Goal: Check status: Check status

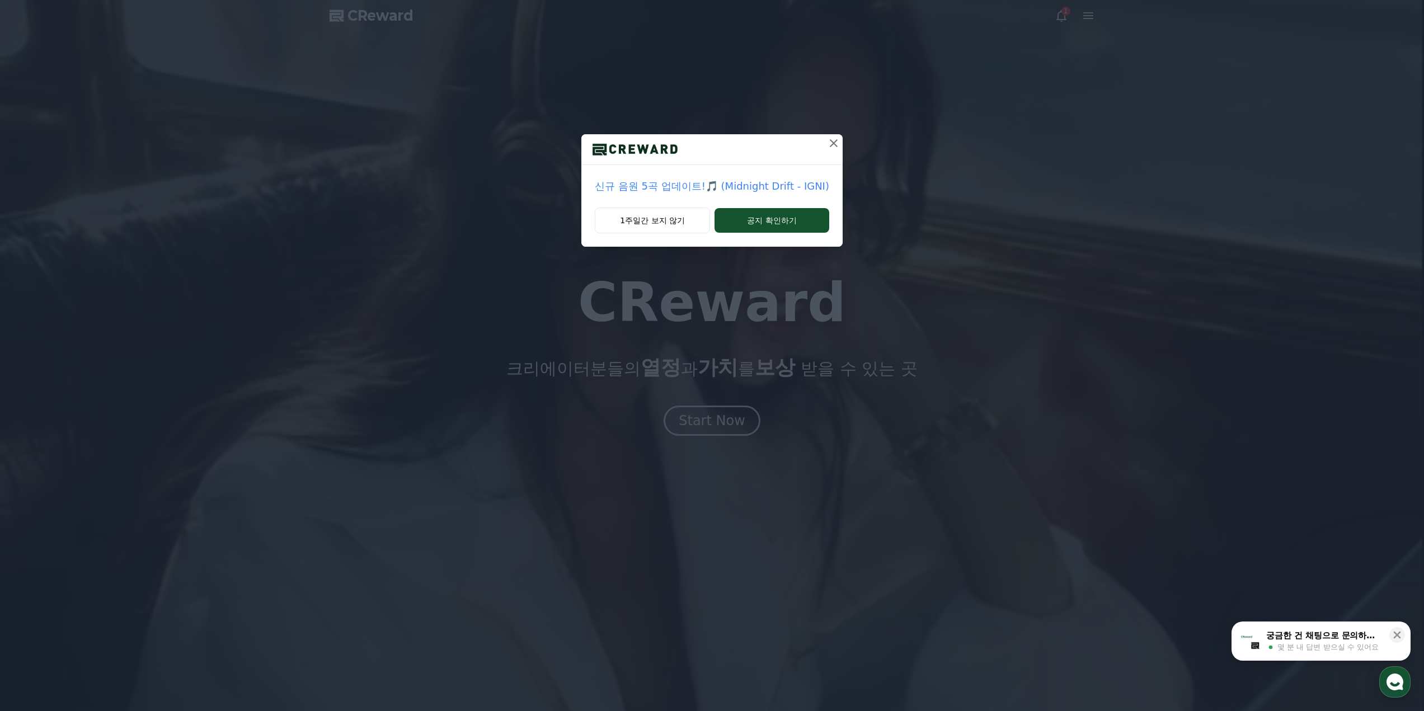
click at [836, 144] on icon at bounding box center [833, 143] width 13 height 13
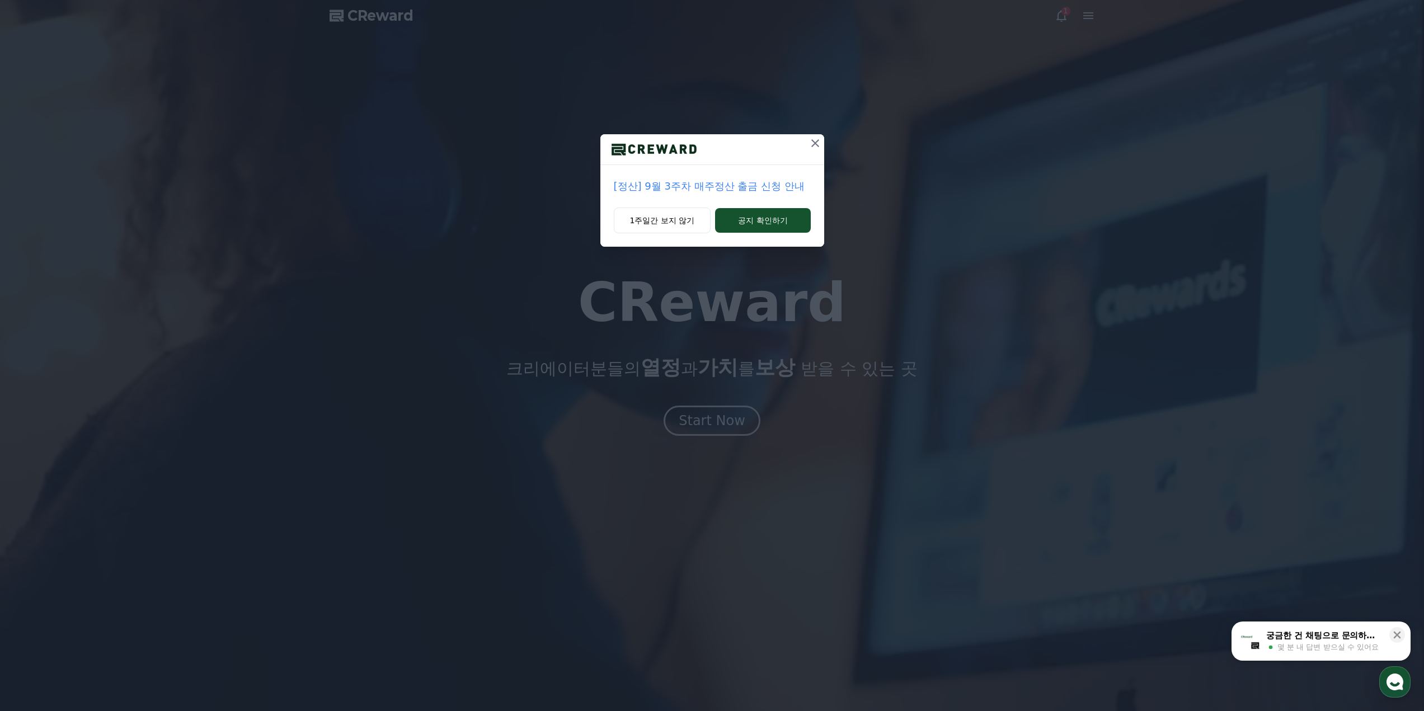
click at [815, 145] on icon at bounding box center [815, 143] width 13 height 13
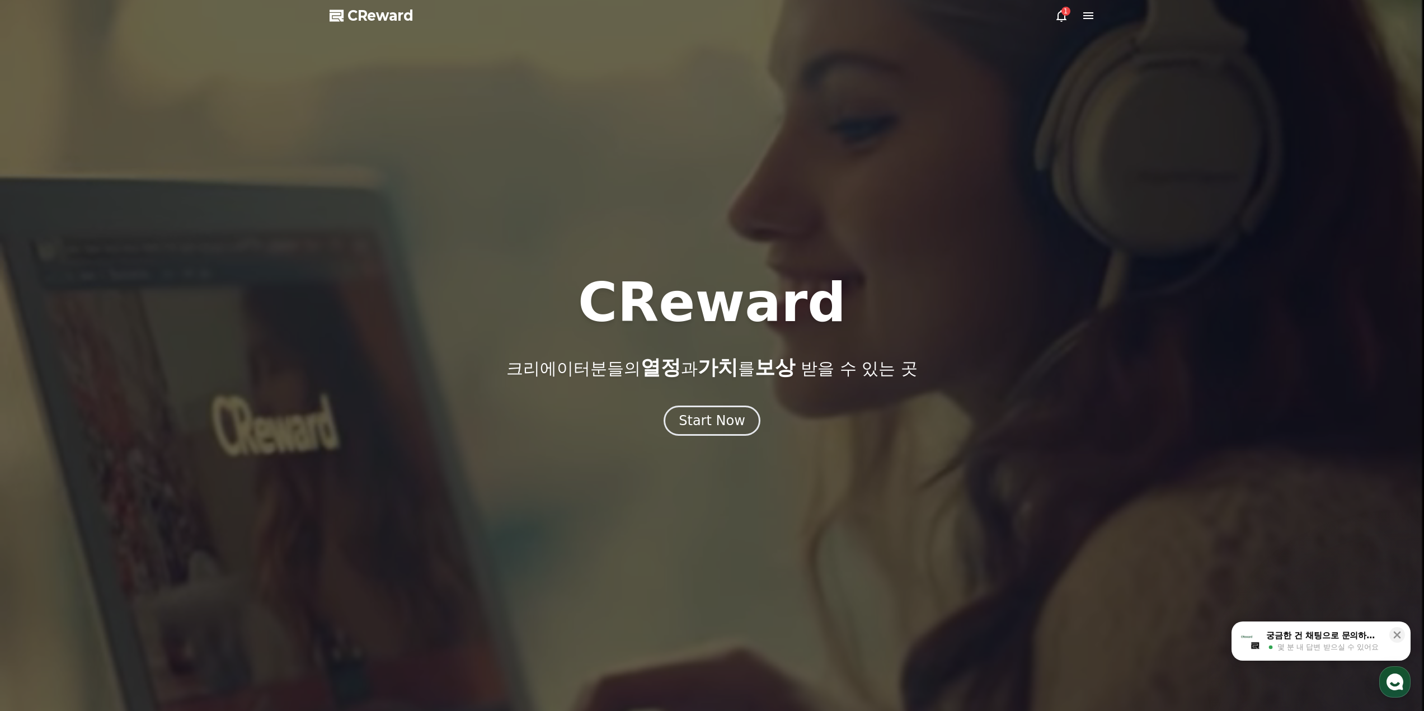
click at [375, 9] on span "CReward" at bounding box center [380, 16] width 66 height 18
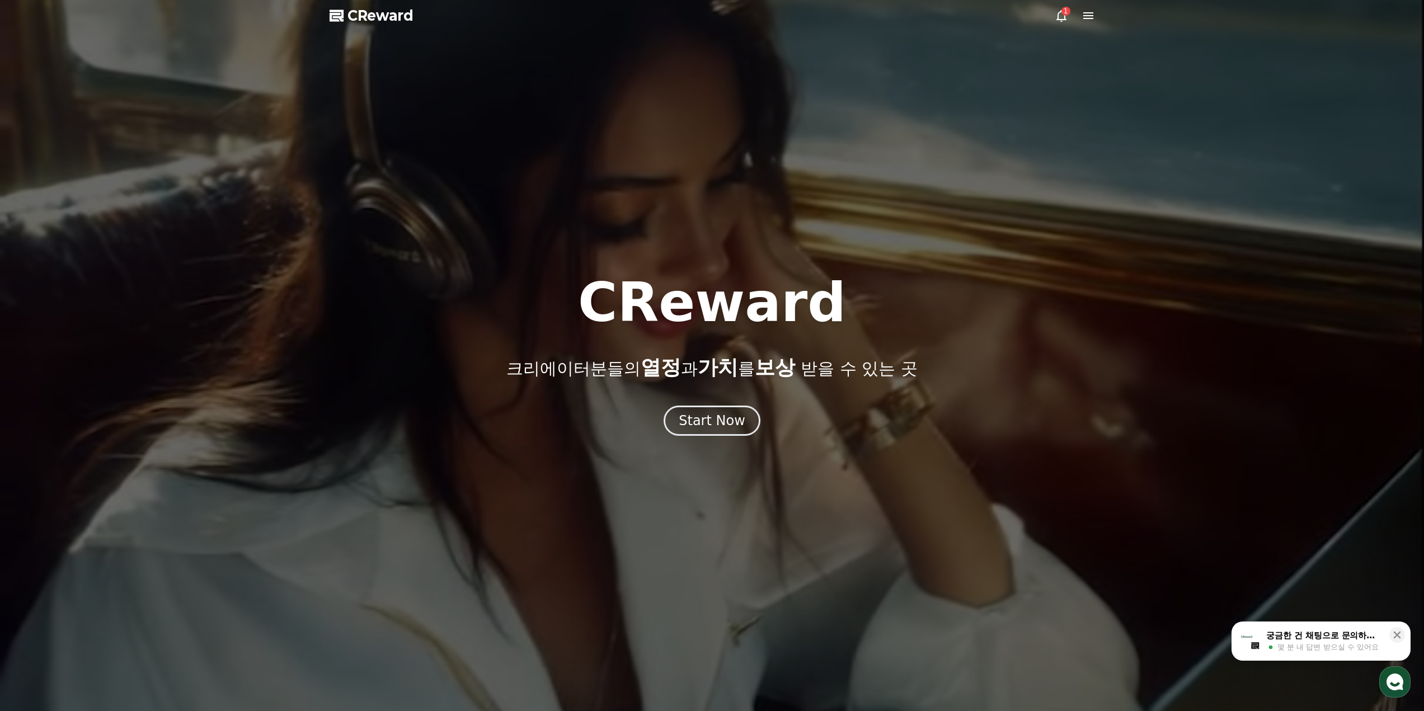
click at [1069, 20] on div "1" at bounding box center [1075, 15] width 40 height 13
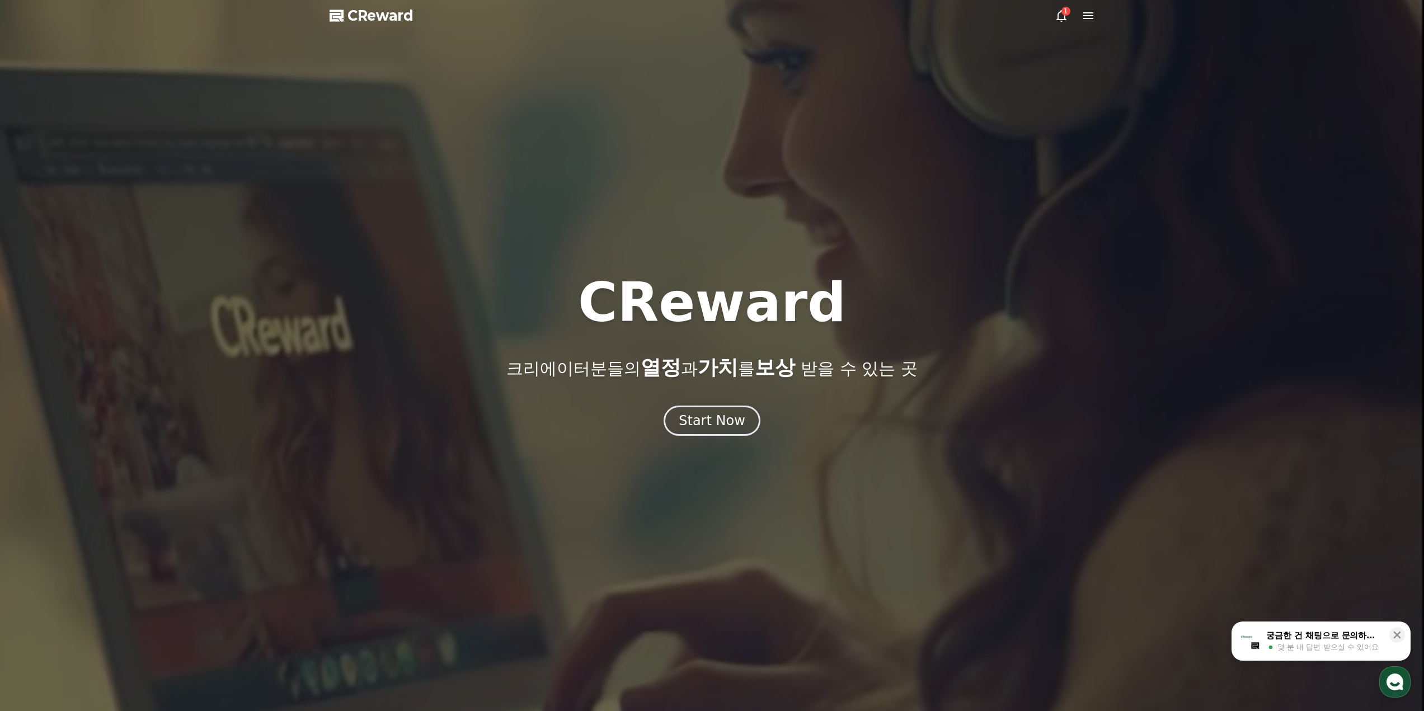
click at [1064, 13] on div "1" at bounding box center [1066, 11] width 9 height 9
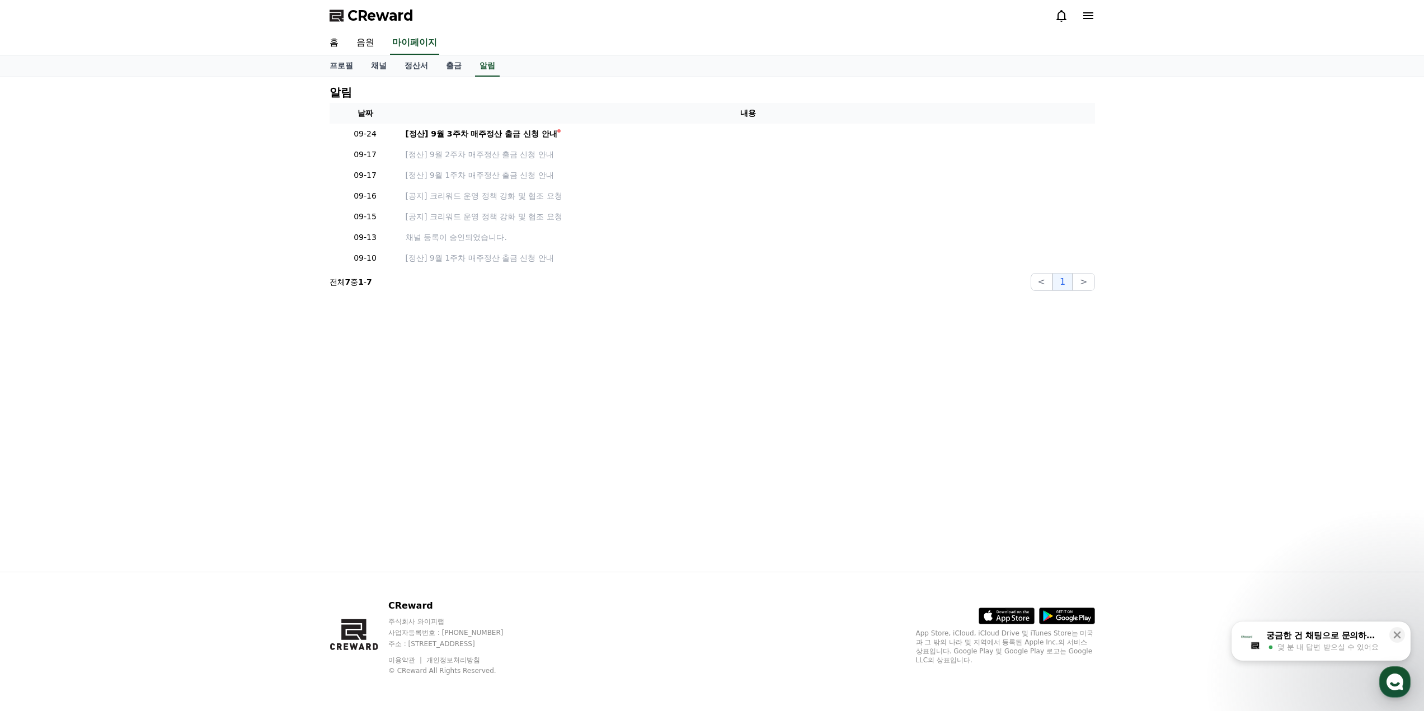
click at [1064, 13] on icon at bounding box center [1061, 16] width 10 height 12
click at [384, 71] on link "채널" at bounding box center [379, 65] width 34 height 21
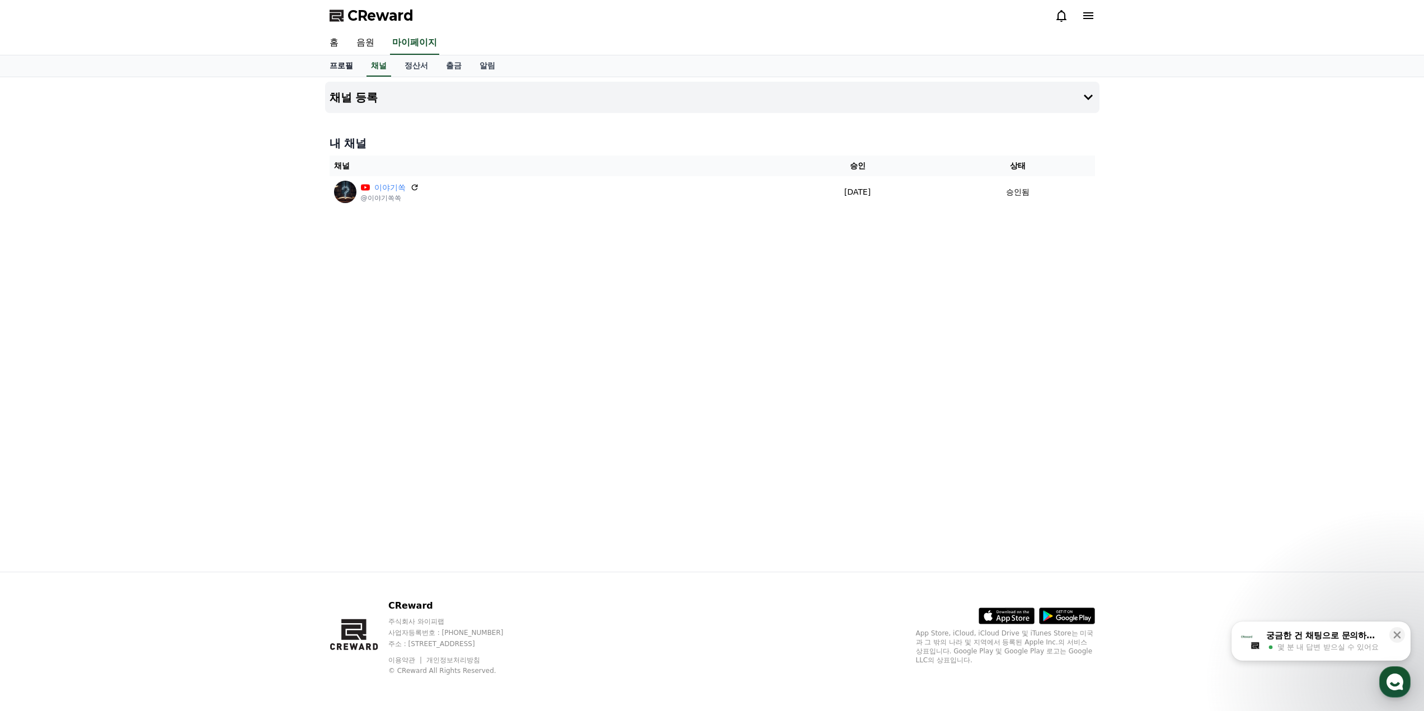
click at [334, 72] on link "프로필" at bounding box center [341, 65] width 41 height 21
select select "**********"
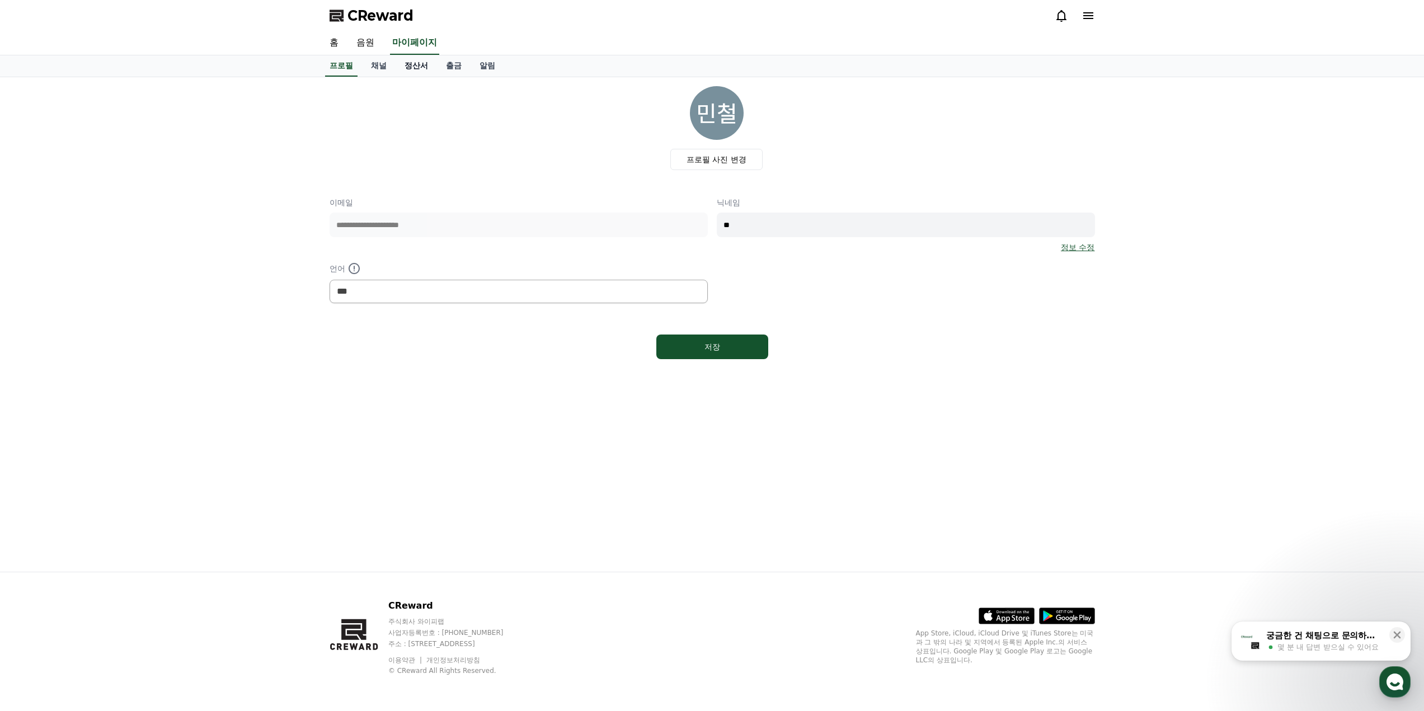
click at [423, 61] on link "정산서" at bounding box center [416, 65] width 41 height 21
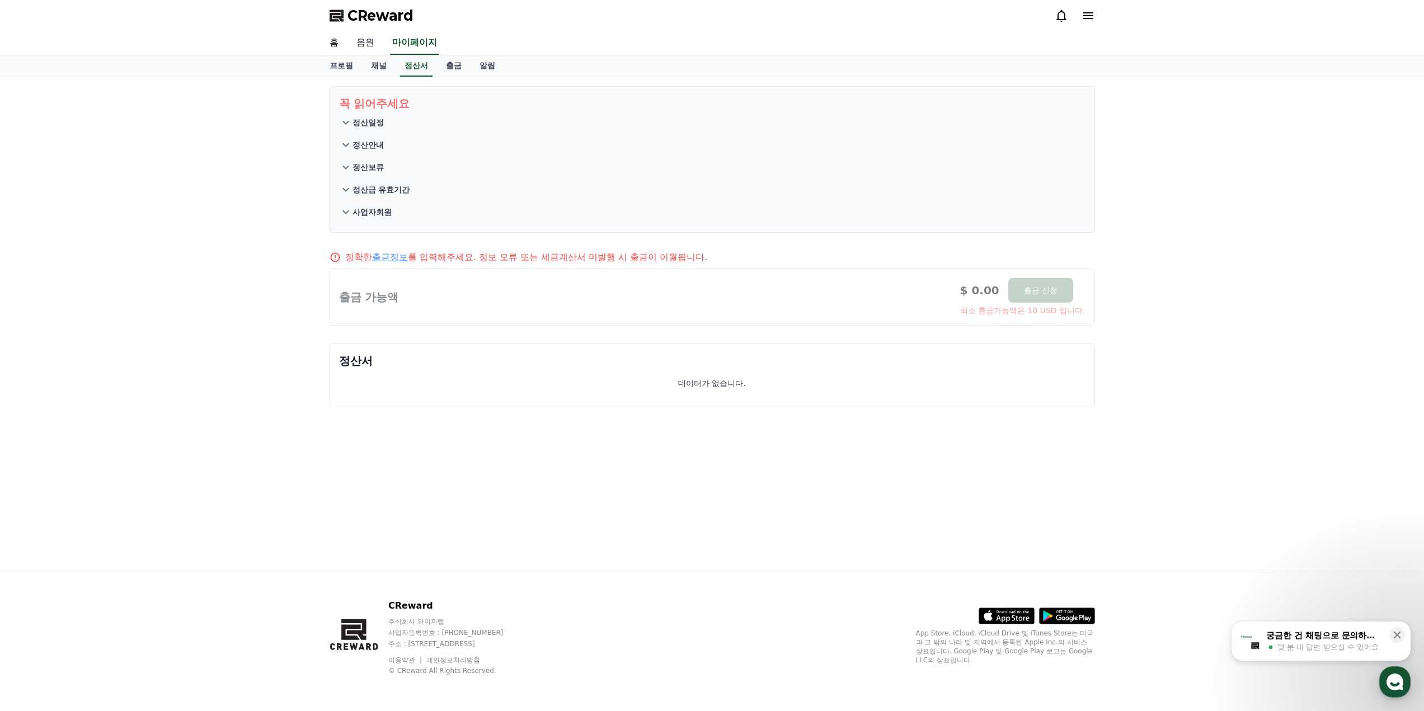
click at [366, 51] on link "음원" at bounding box center [365, 43] width 36 height 24
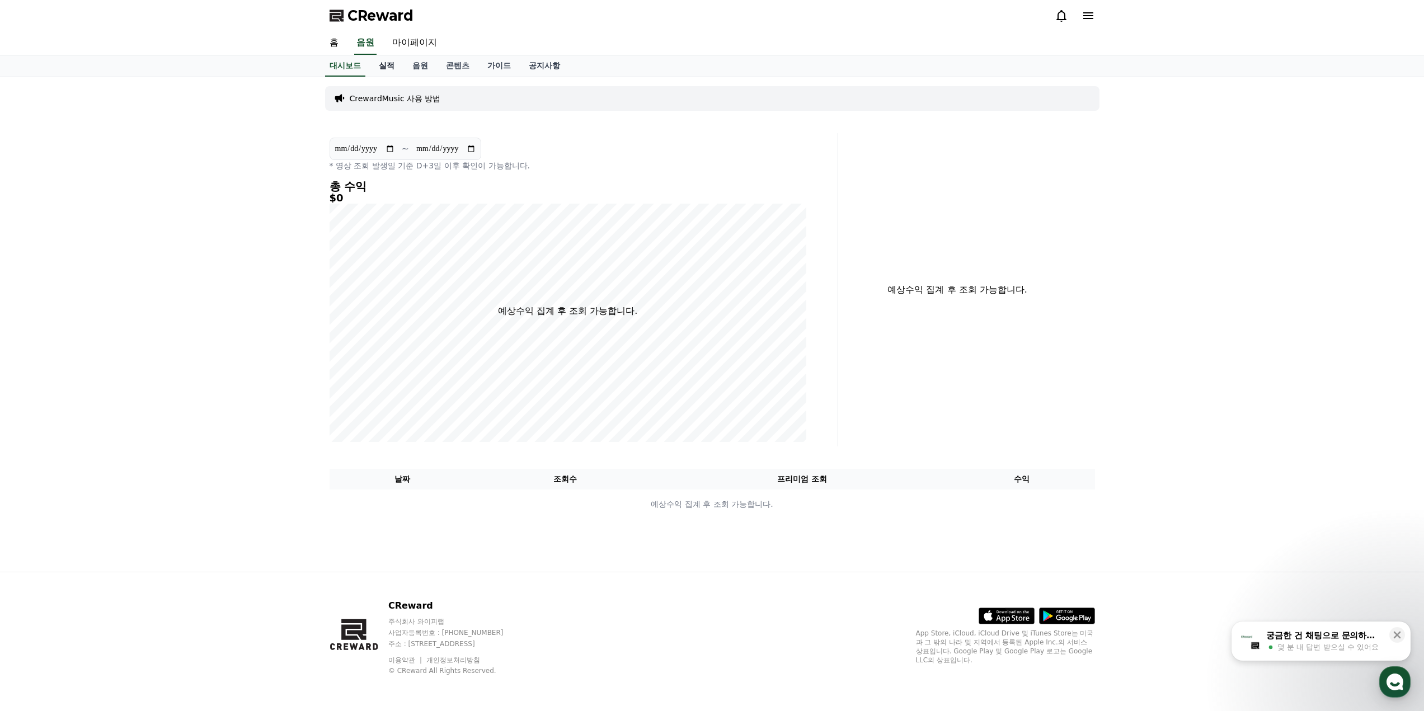
click at [375, 65] on link "실적" at bounding box center [387, 65] width 34 height 21
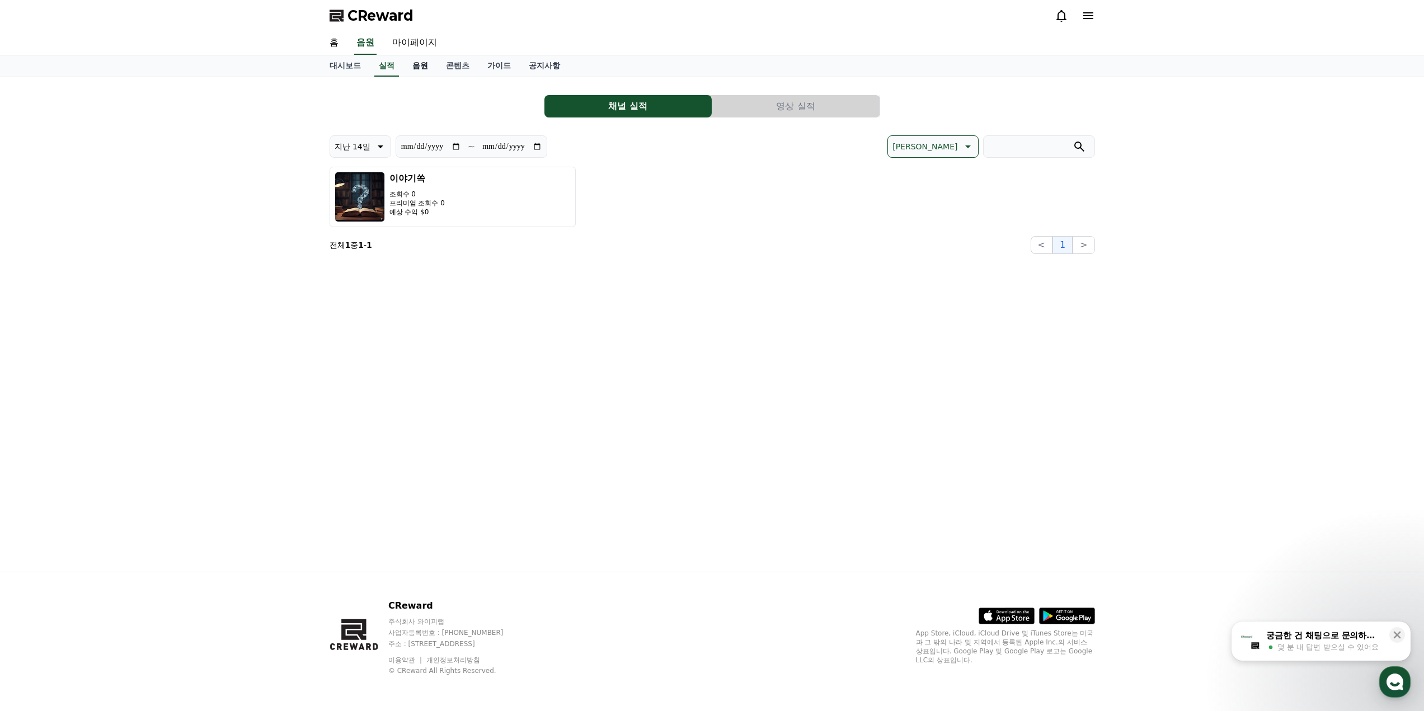
click at [417, 67] on link "음원" at bounding box center [420, 65] width 34 height 21
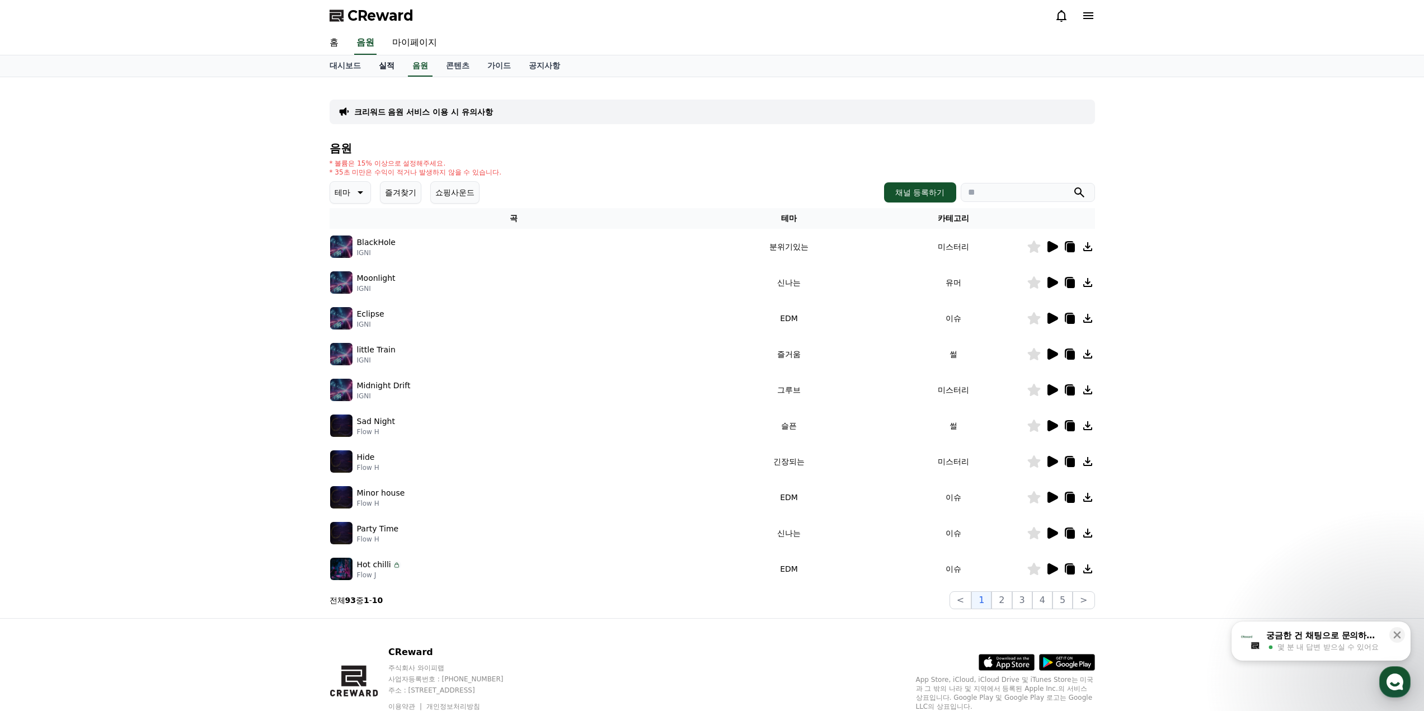
click at [393, 72] on link "실적" at bounding box center [387, 65] width 34 height 21
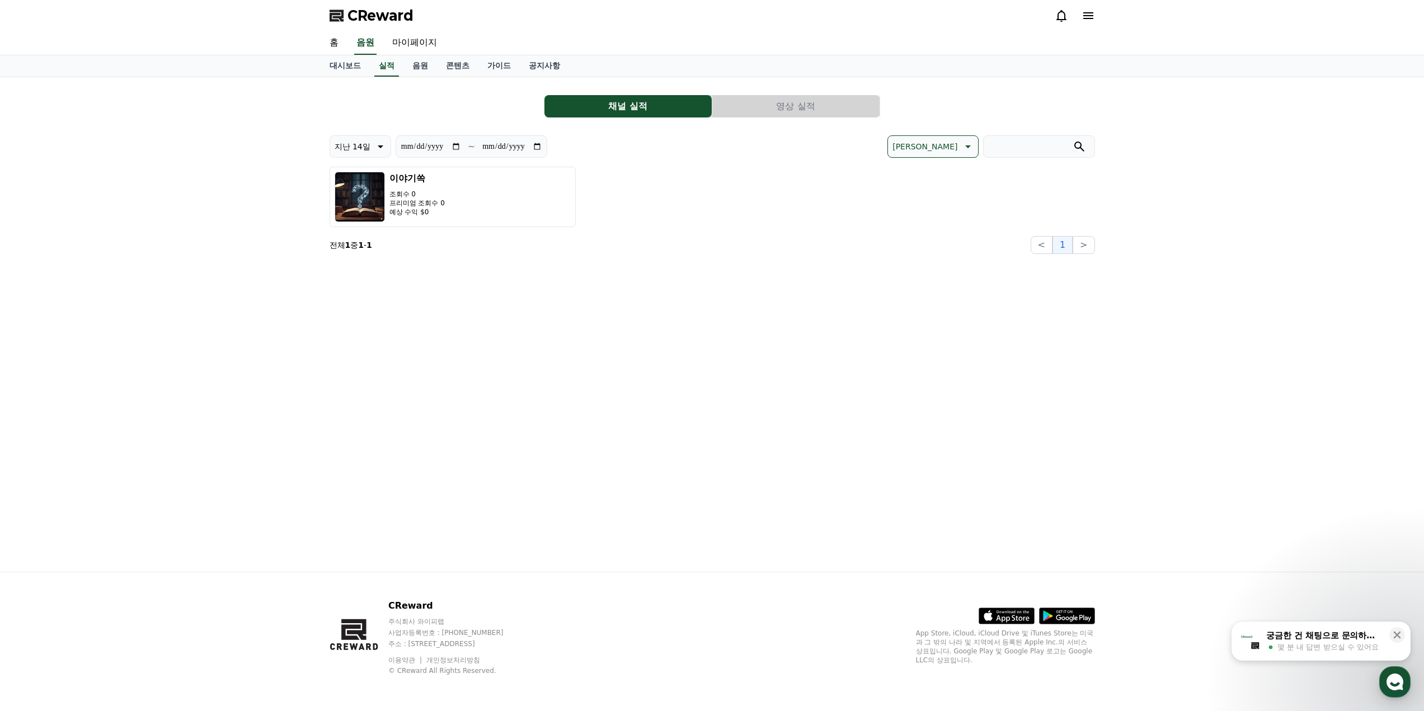
click at [789, 111] on button "영상 실적" at bounding box center [795, 106] width 167 height 22
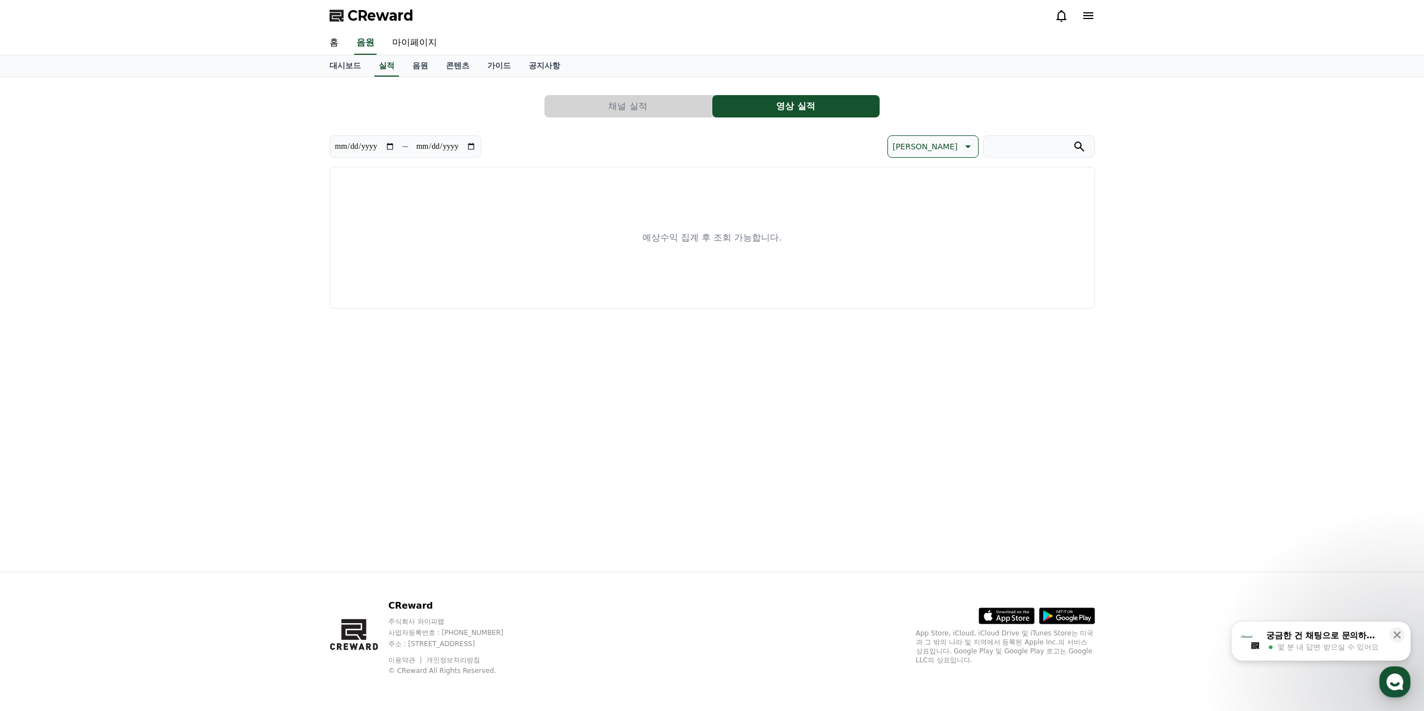
click at [663, 106] on button "채널 실적" at bounding box center [627, 106] width 167 height 22
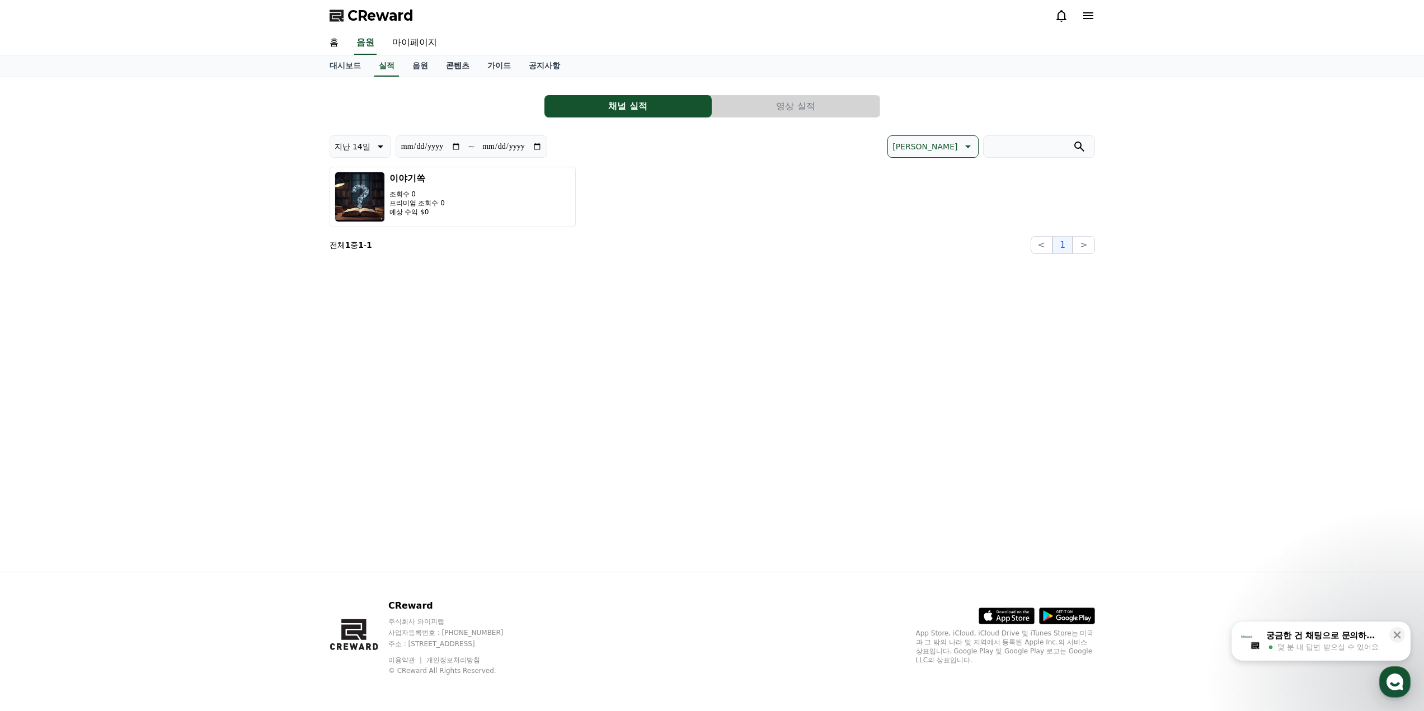
click at [463, 68] on link "콘텐츠" at bounding box center [457, 65] width 41 height 21
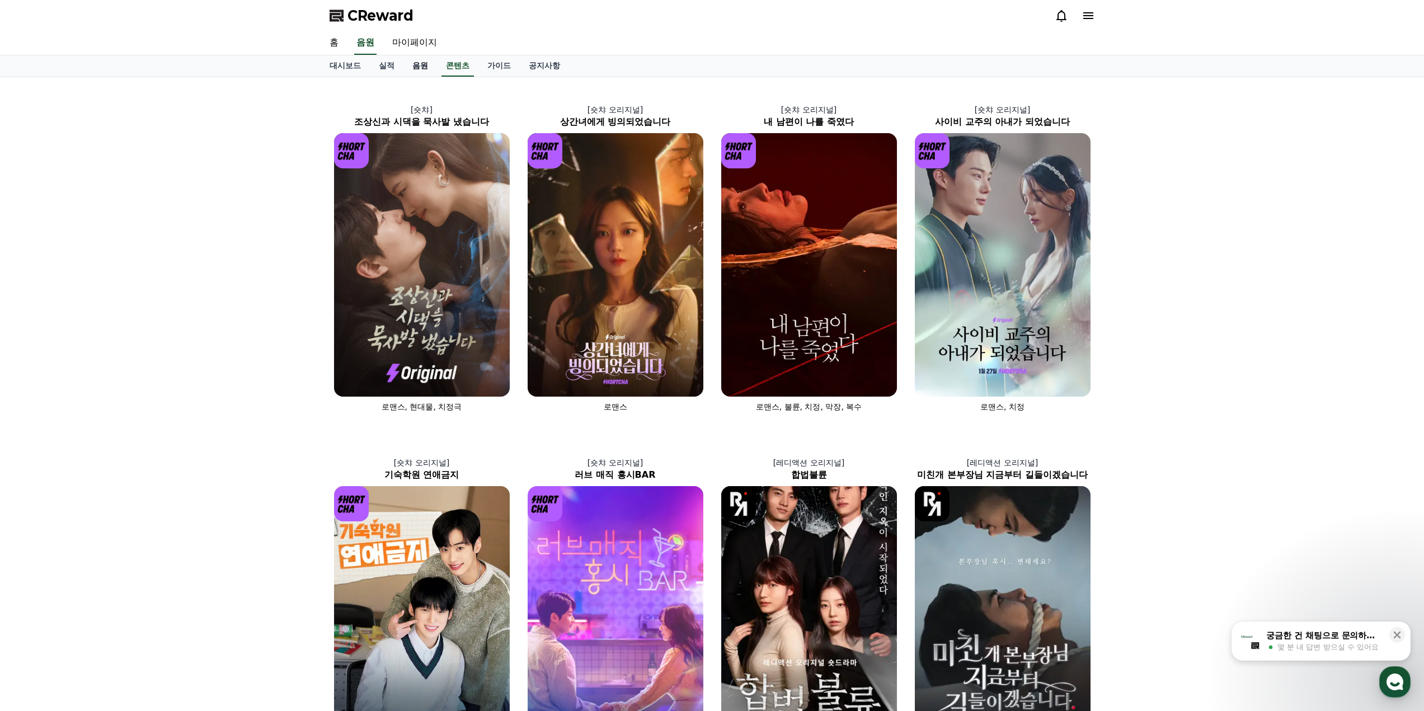
click at [434, 69] on link "음원" at bounding box center [420, 65] width 34 height 21
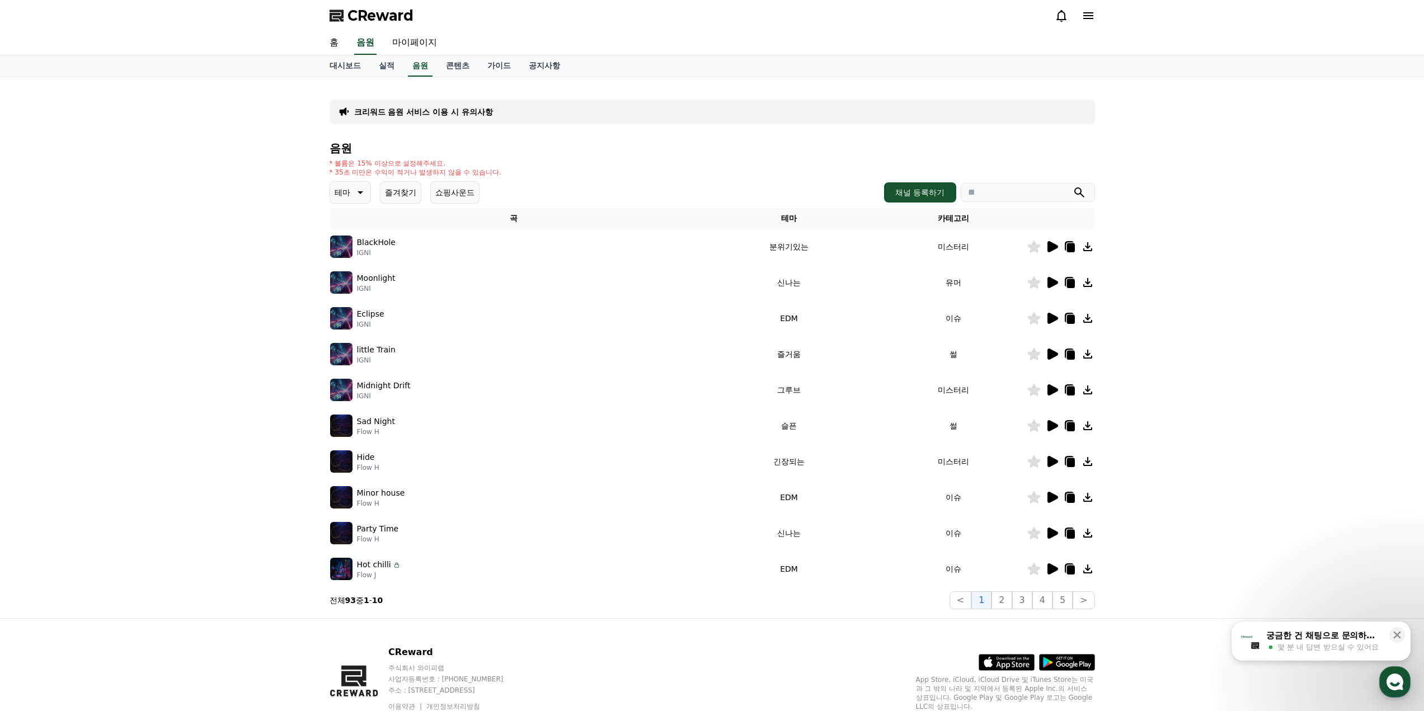
click at [1045, 245] on icon at bounding box center [1051, 246] width 13 height 13
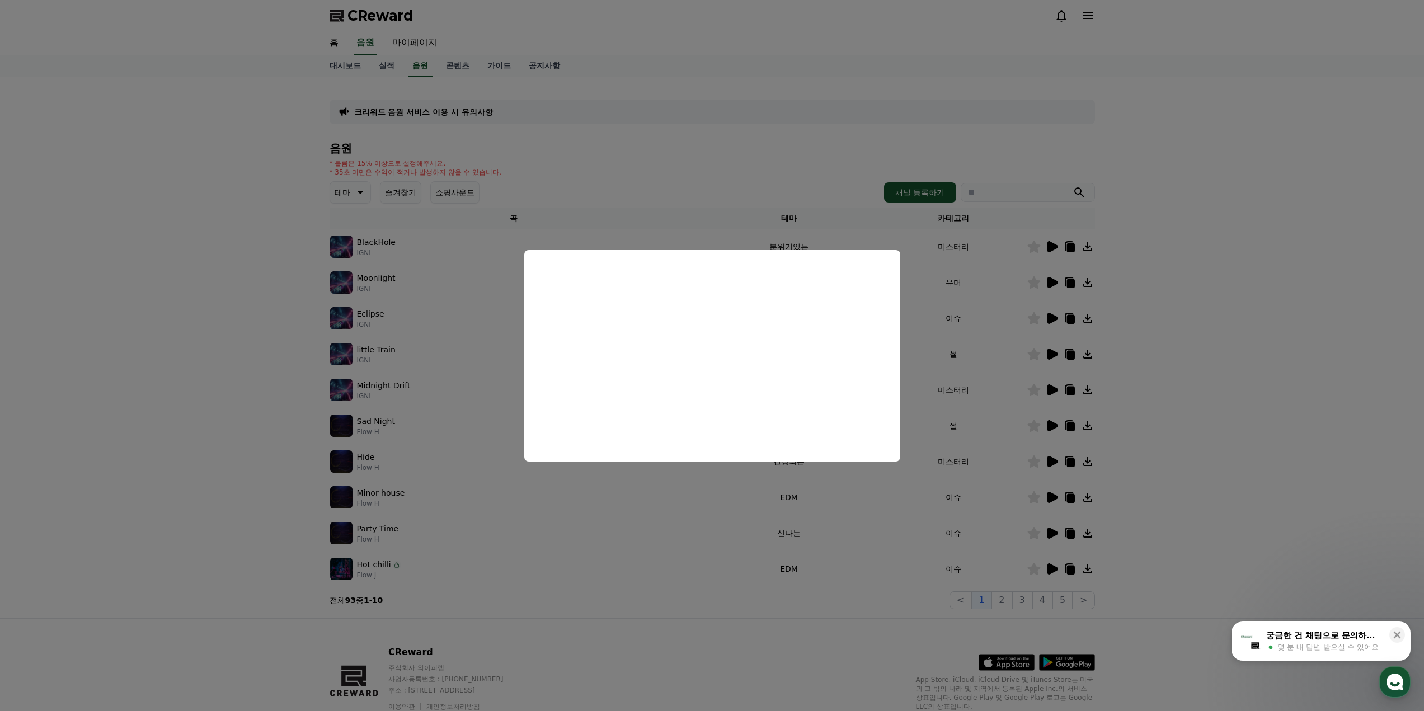
click at [1027, 266] on button "close modal" at bounding box center [712, 355] width 1424 height 711
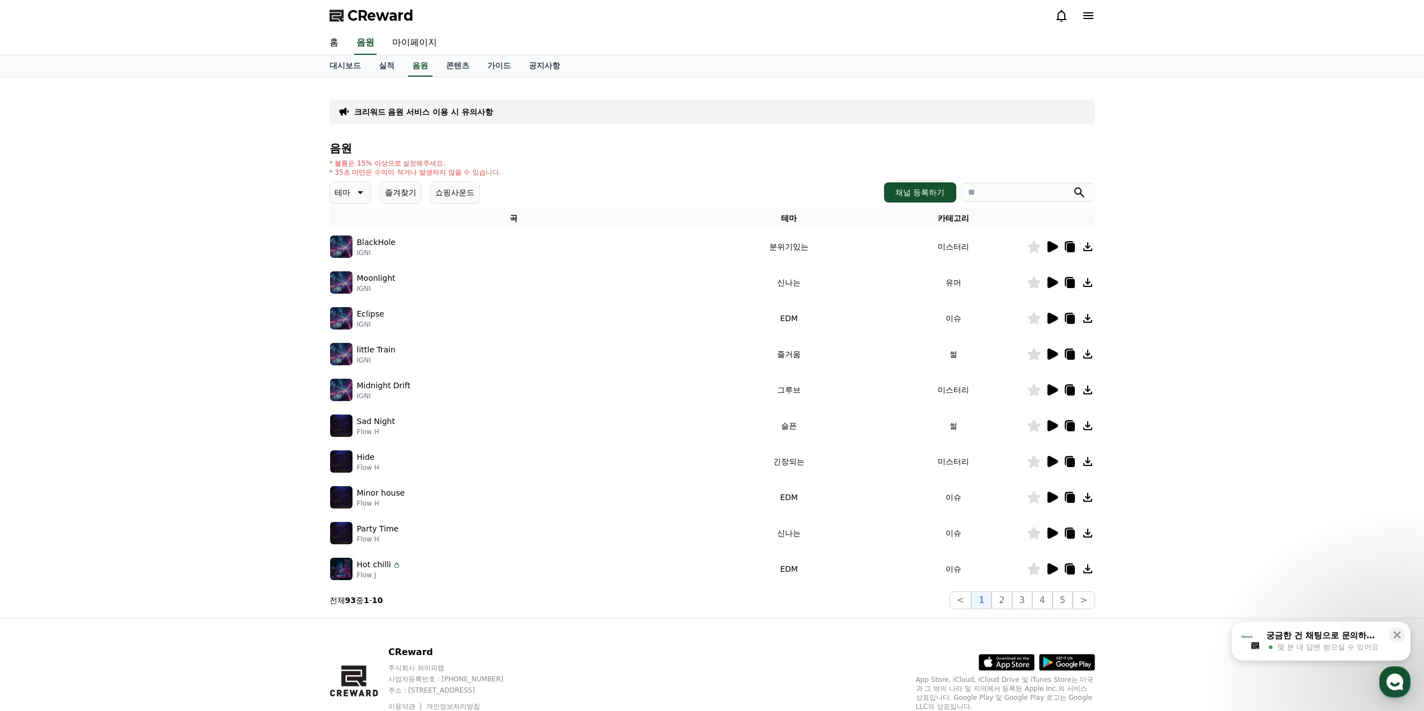
click at [1053, 288] on icon at bounding box center [1051, 282] width 13 height 13
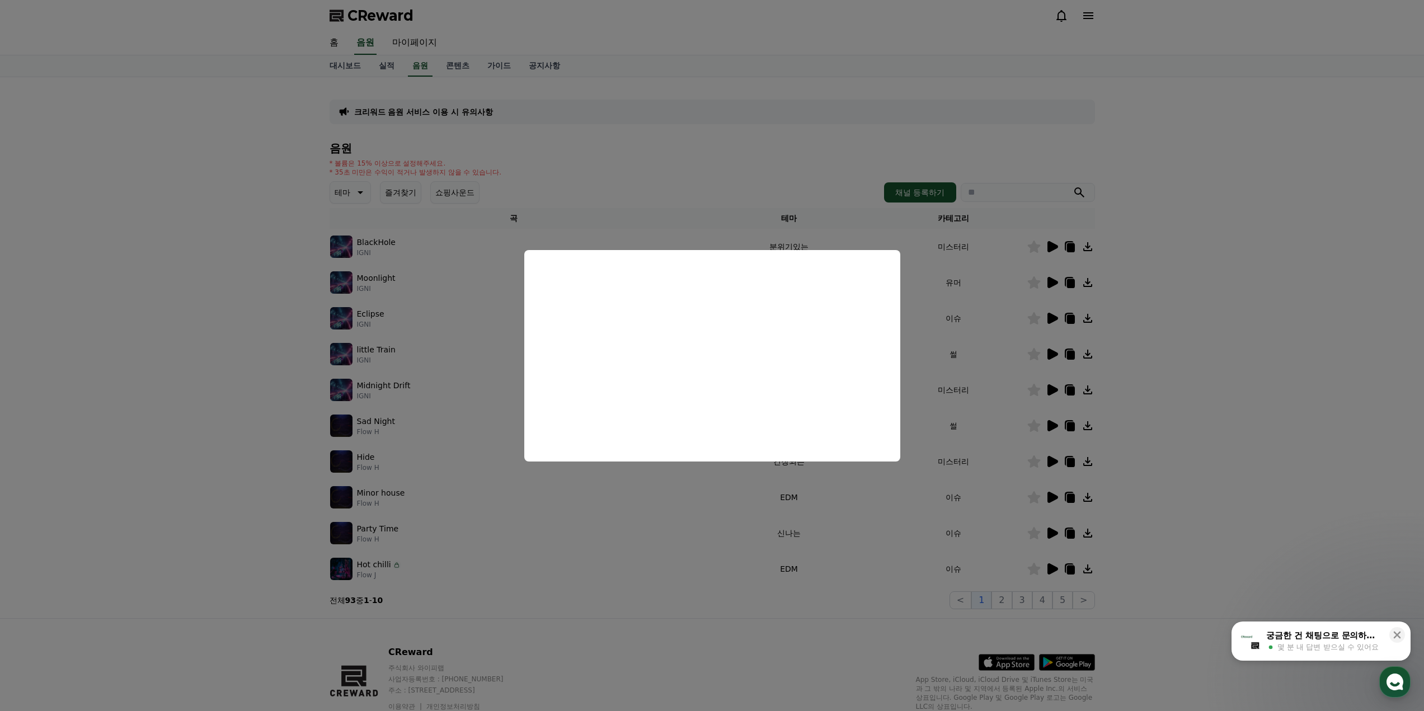
click at [1000, 335] on button "close modal" at bounding box center [712, 355] width 1424 height 711
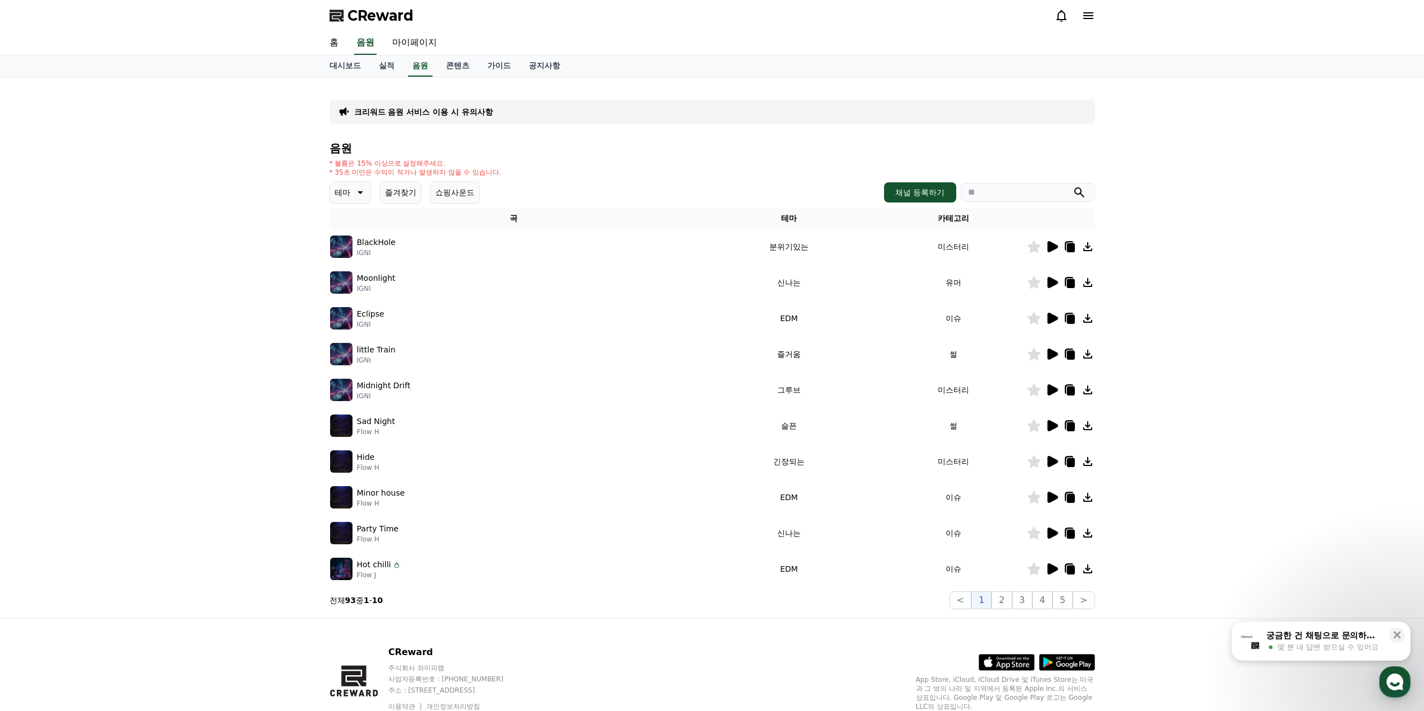
click at [1051, 316] on icon at bounding box center [1053, 318] width 11 height 11
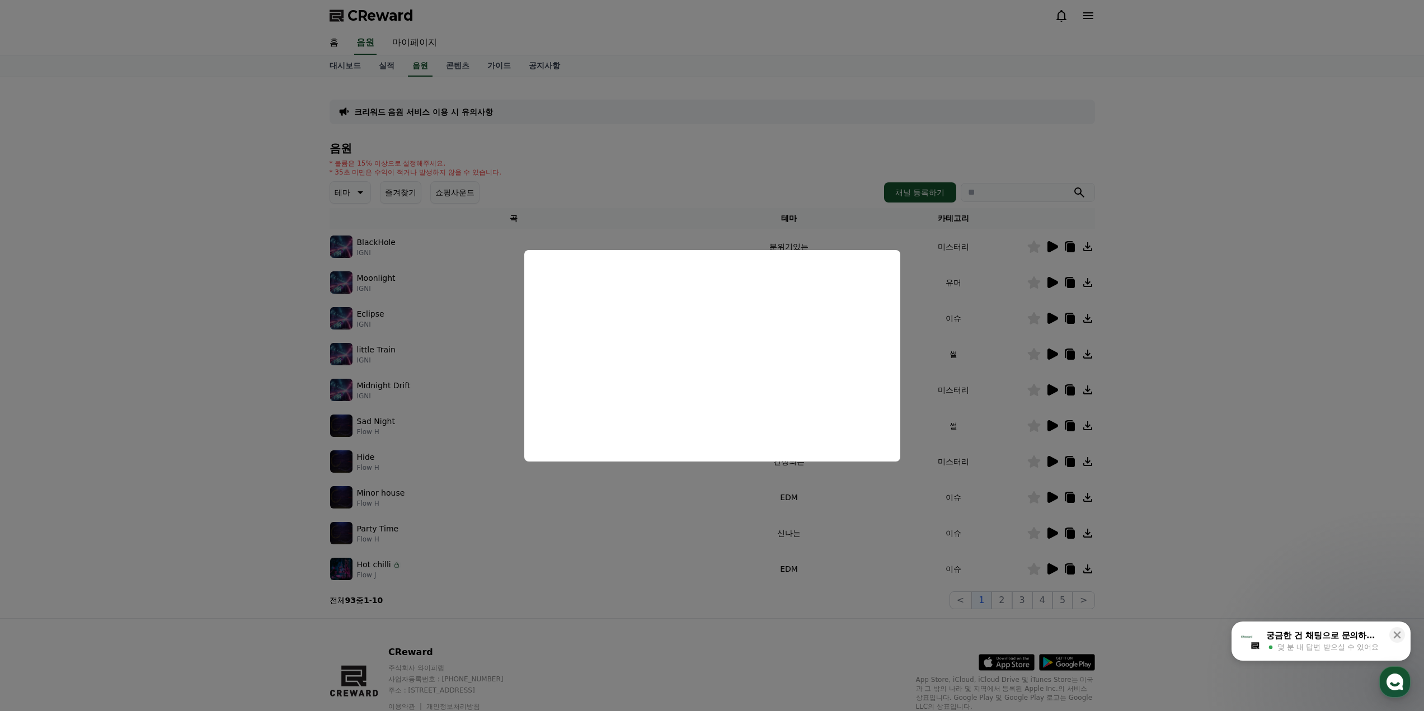
click at [1015, 406] on button "close modal" at bounding box center [712, 355] width 1424 height 711
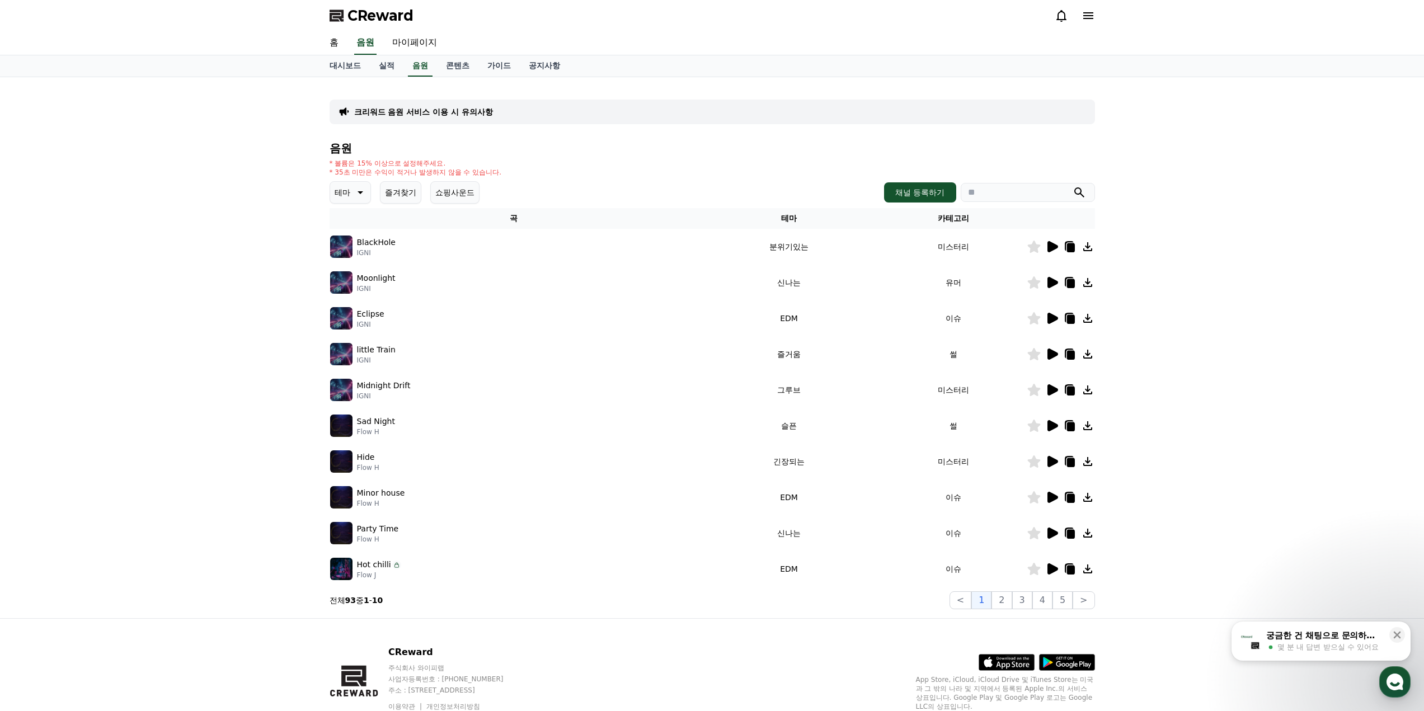
click at [1053, 348] on icon at bounding box center [1051, 353] width 13 height 13
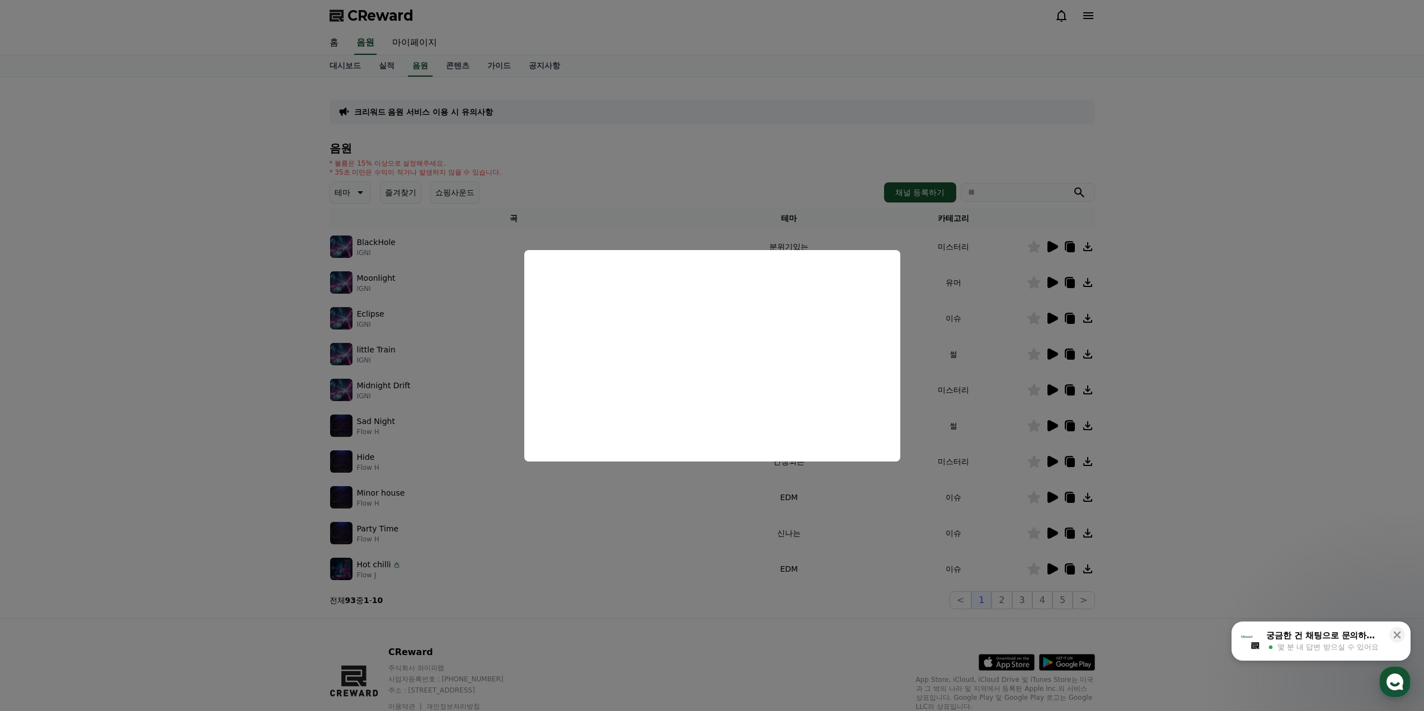
click at [1002, 394] on button "close modal" at bounding box center [712, 355] width 1424 height 711
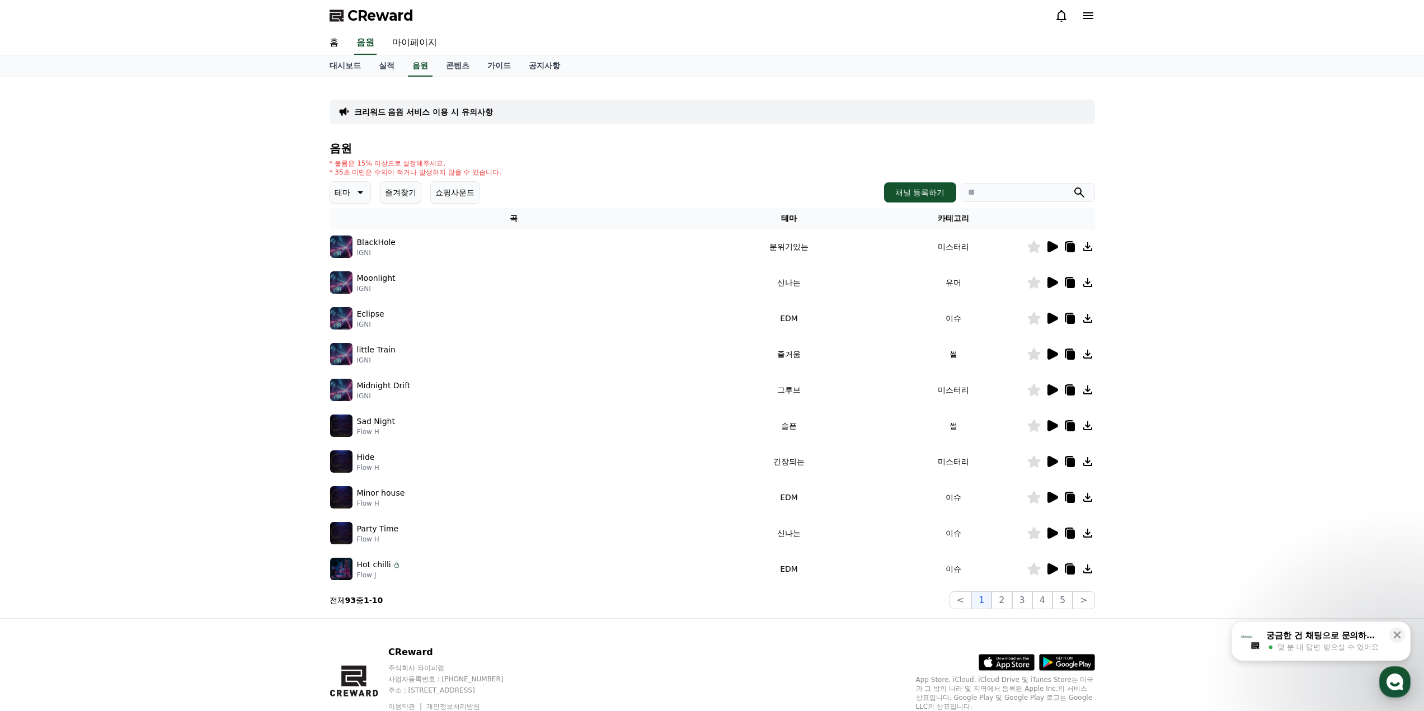
click at [1046, 394] on icon at bounding box center [1051, 389] width 13 height 13
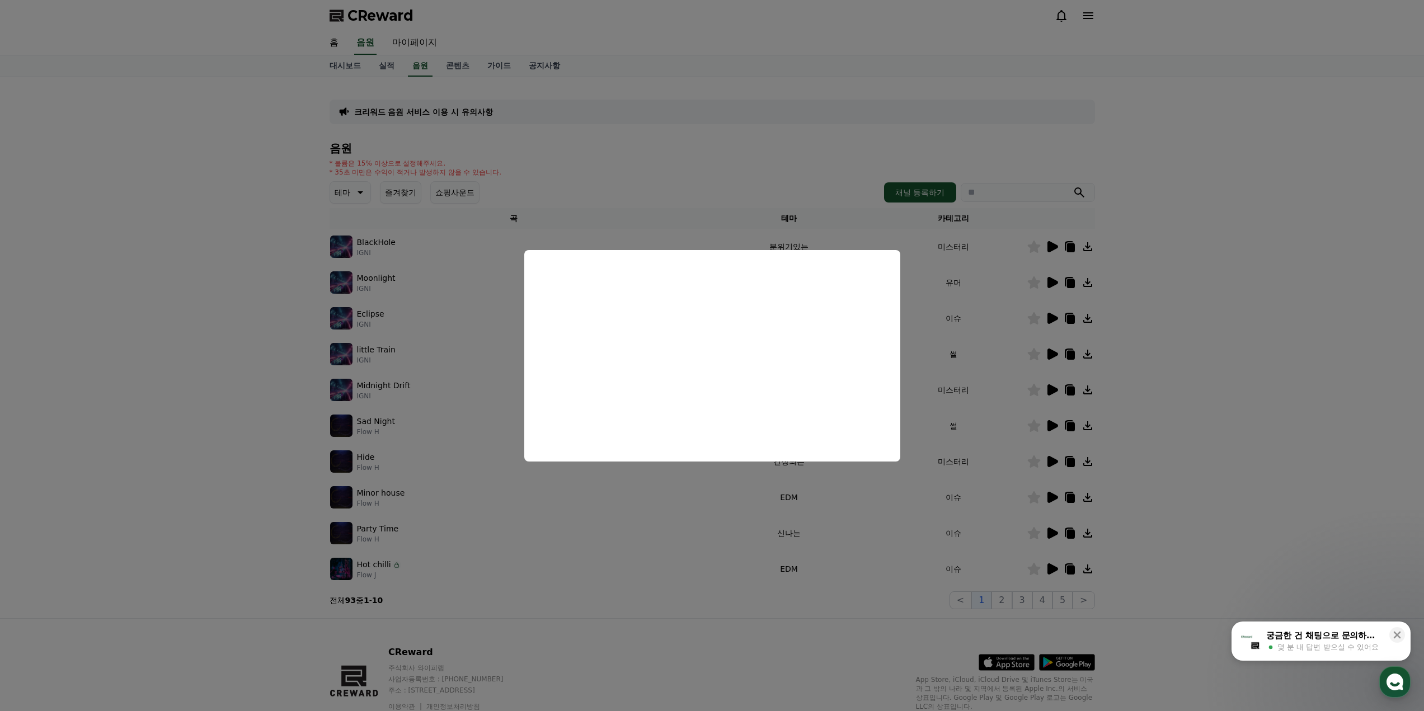
click at [1013, 409] on button "close modal" at bounding box center [712, 355] width 1424 height 711
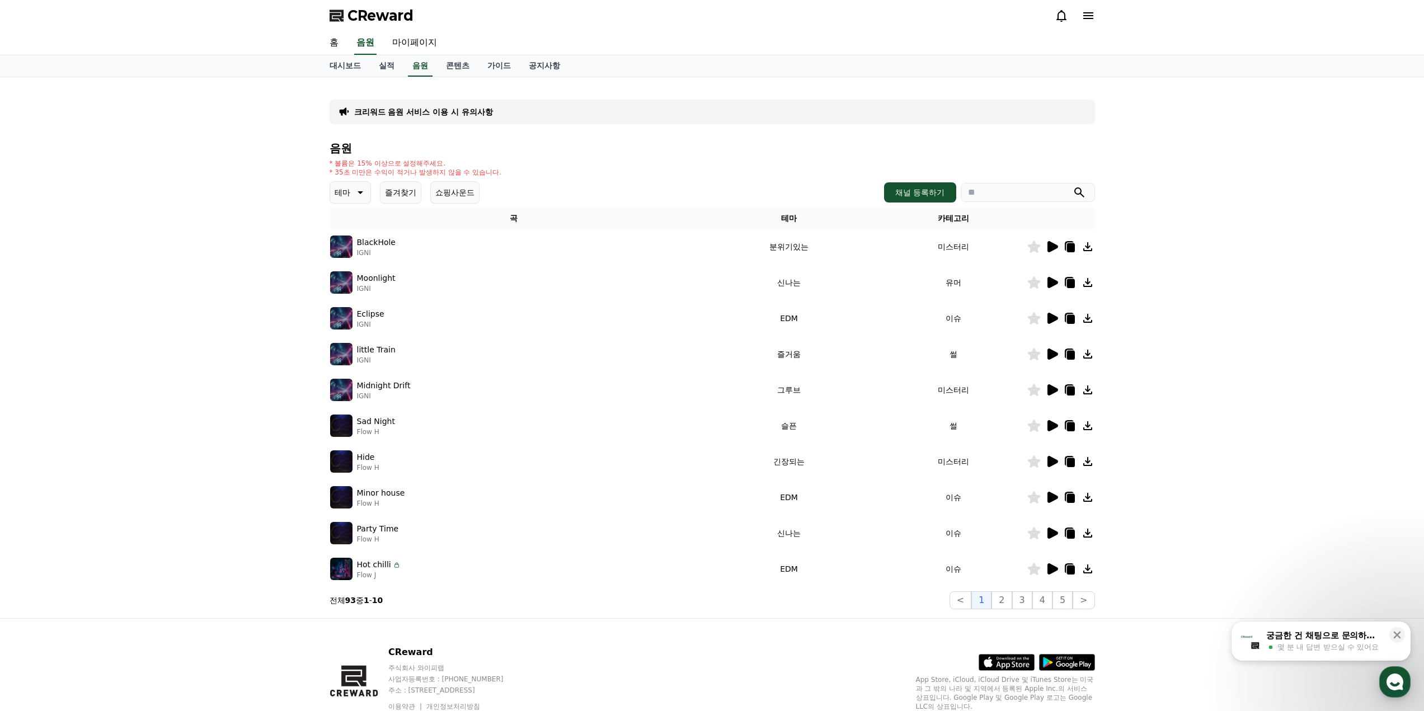
click at [1047, 384] on icon at bounding box center [1051, 389] width 13 height 13
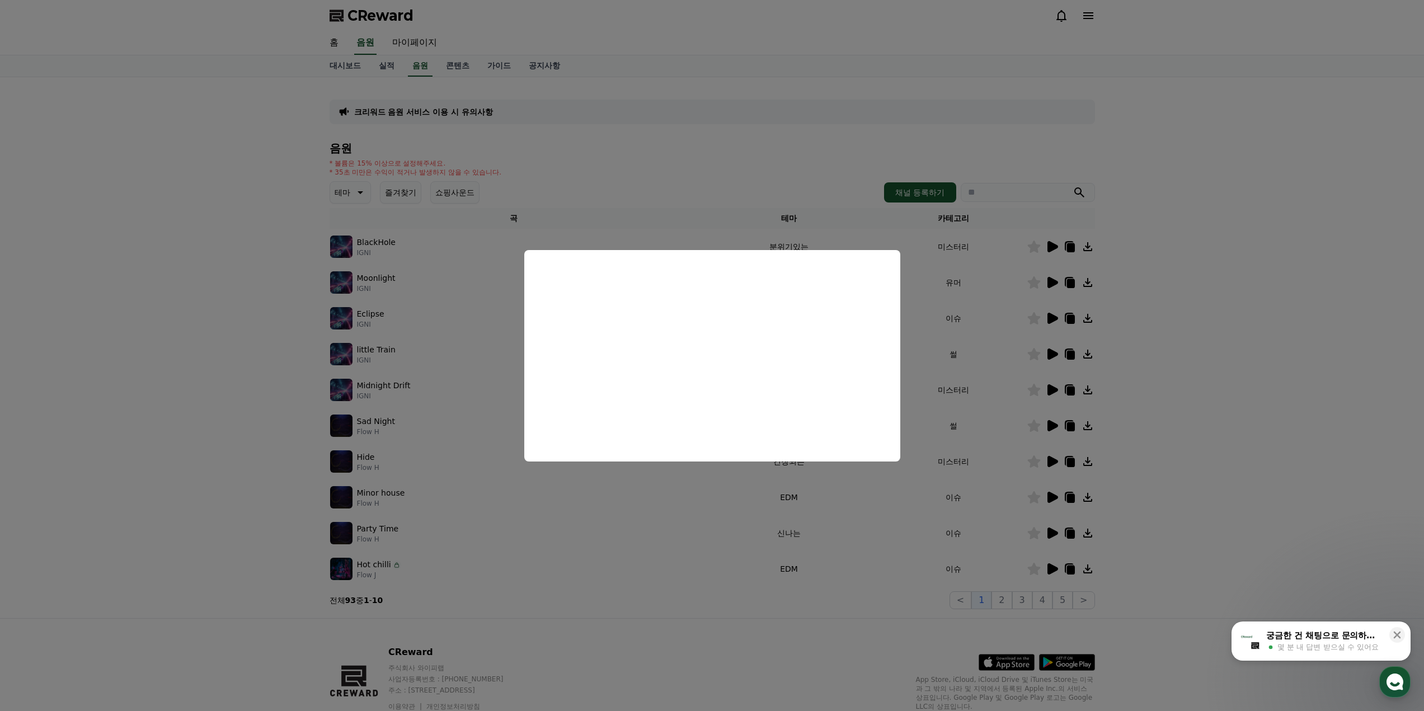
click at [1278, 419] on button "close modal" at bounding box center [712, 355] width 1424 height 711
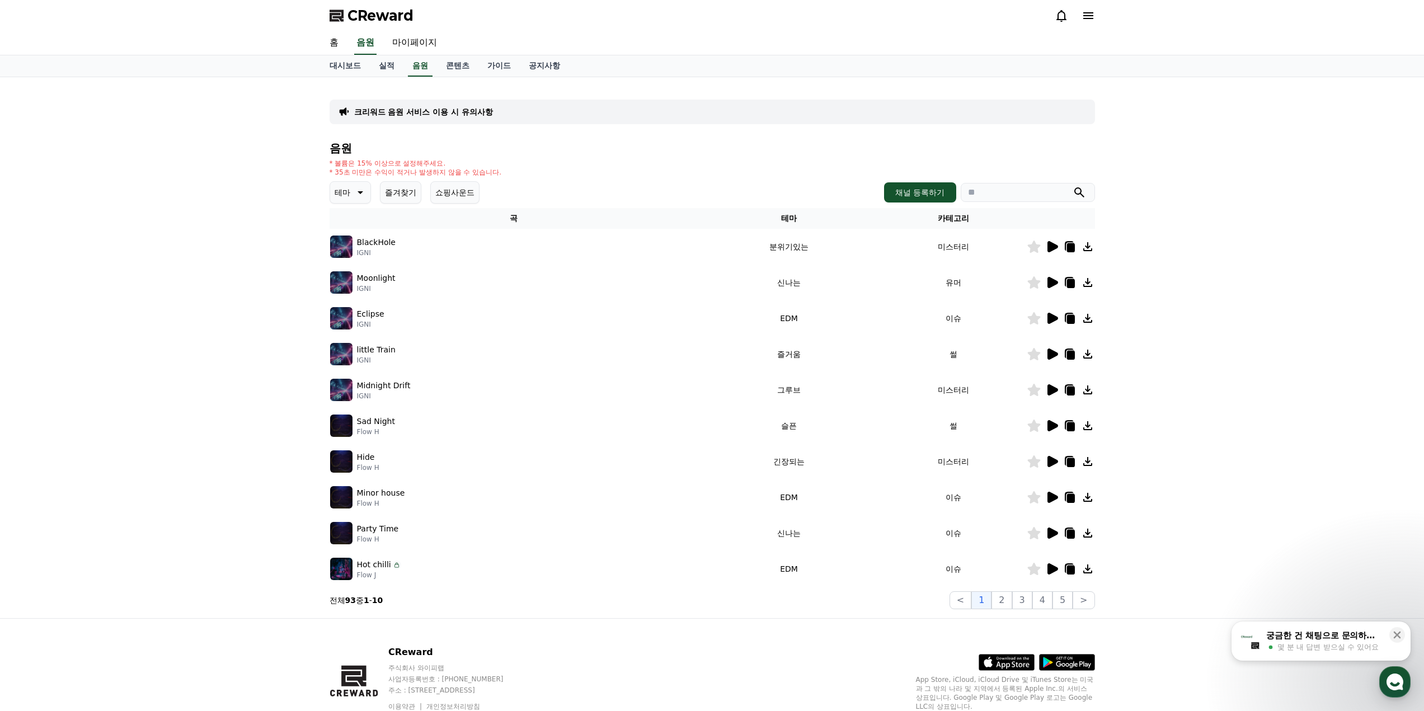
click at [1093, 392] on icon at bounding box center [1087, 389] width 13 height 13
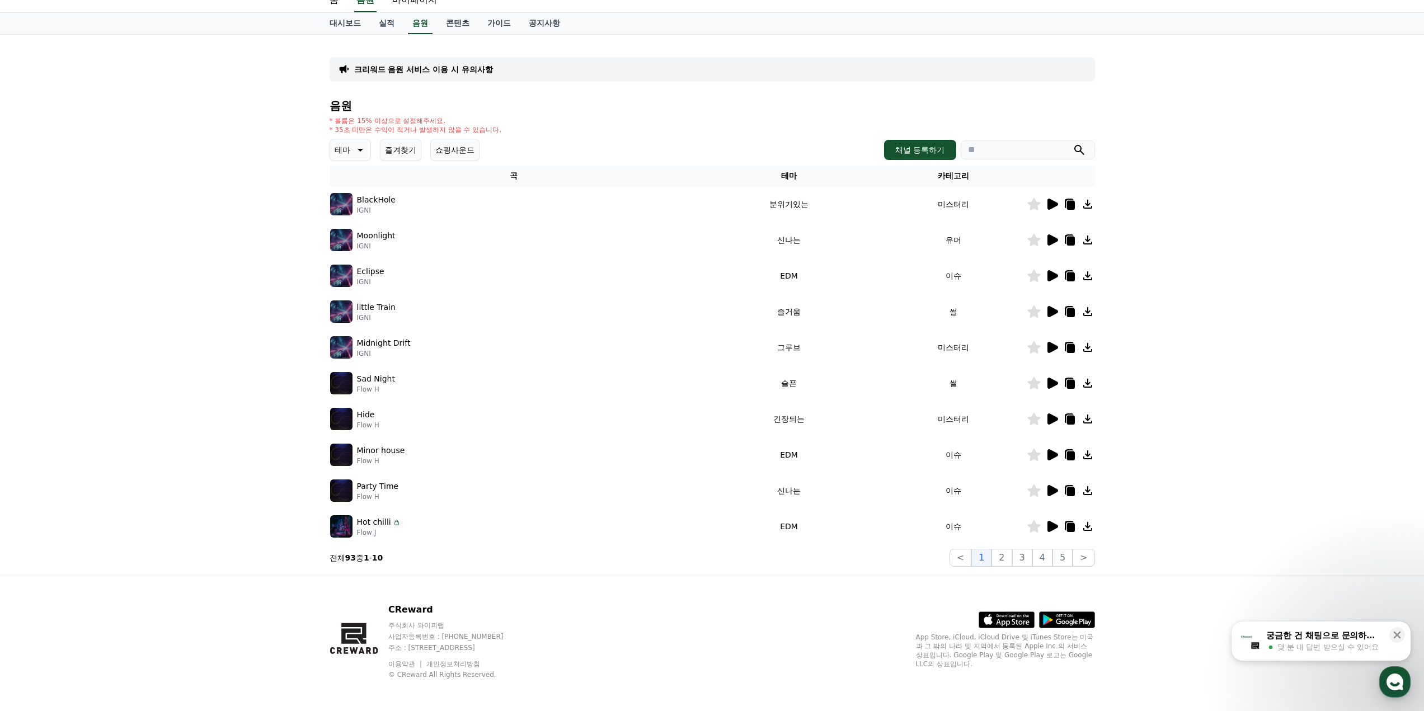
scroll to position [46, 0]
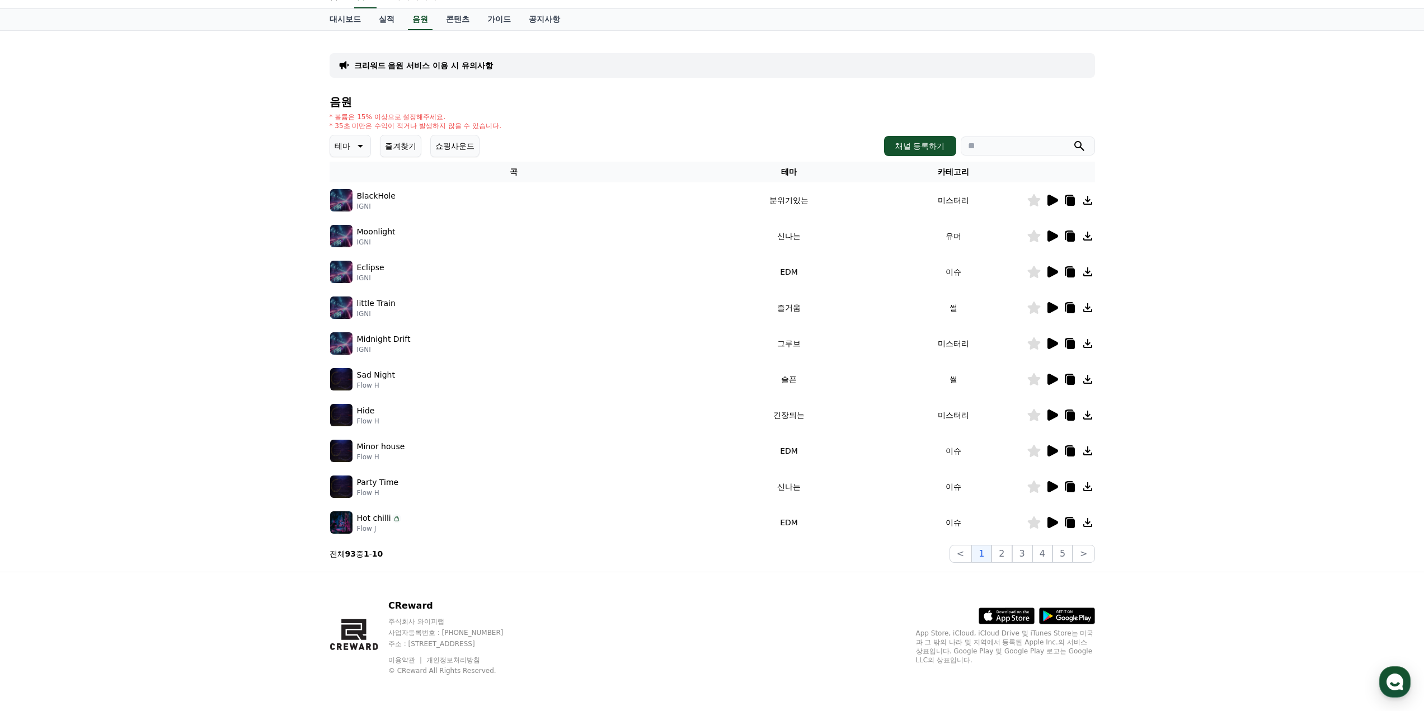
click at [1051, 449] on icon at bounding box center [1053, 450] width 11 height 11
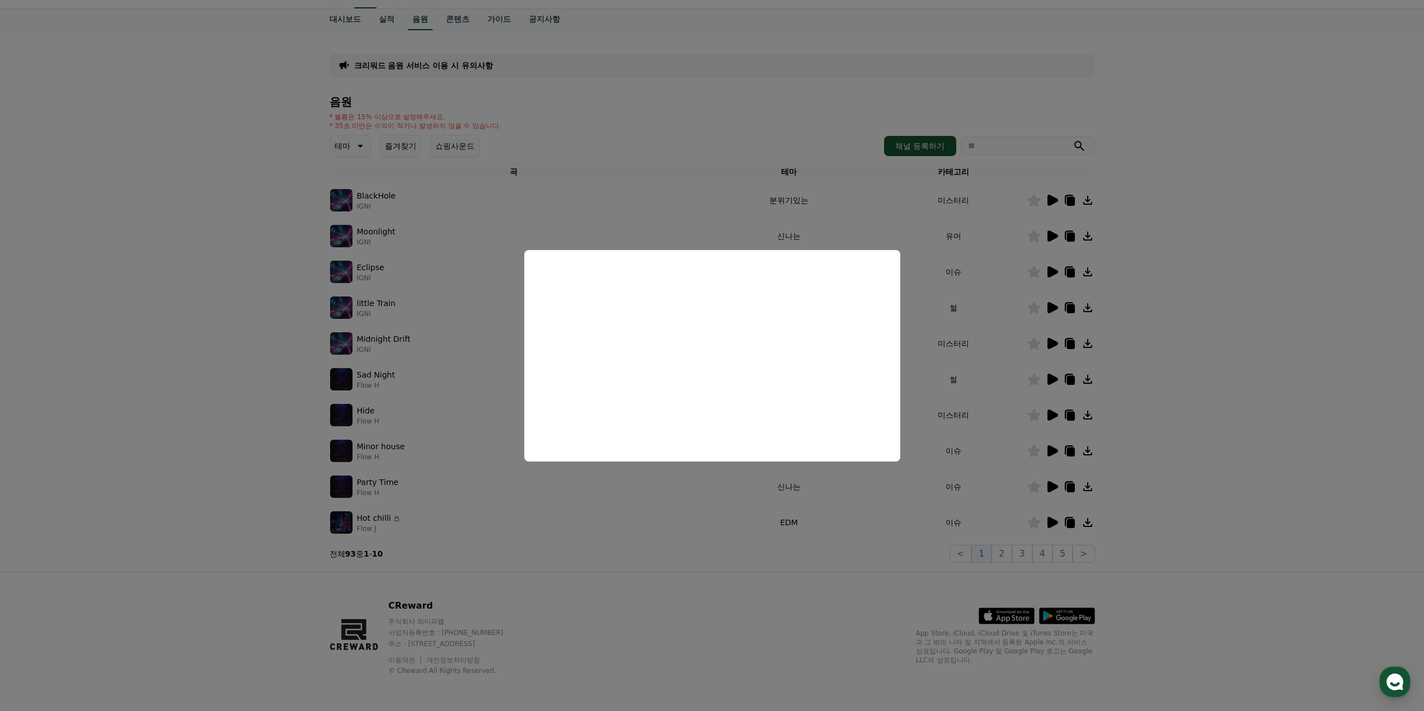
click at [890, 505] on button "close modal" at bounding box center [712, 355] width 1424 height 711
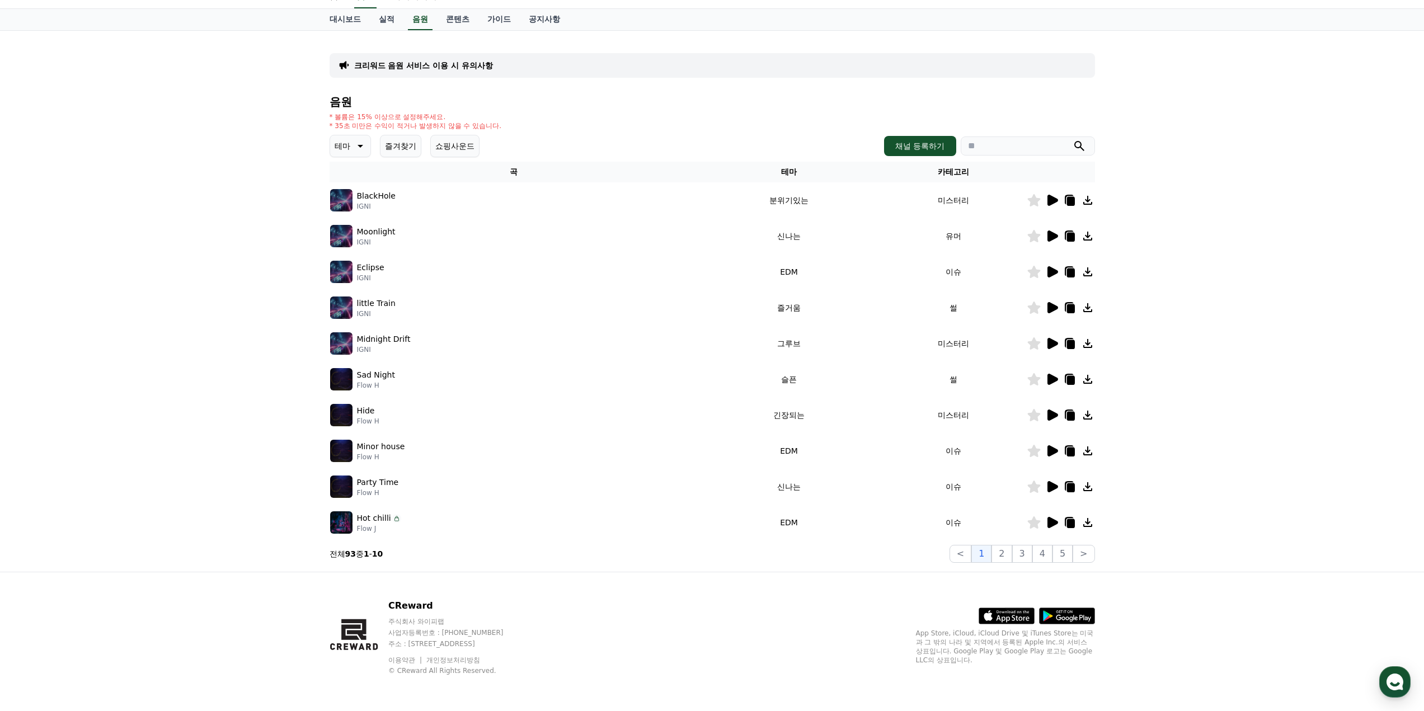
click at [1086, 449] on icon at bounding box center [1087, 450] width 13 height 13
